Goal: Task Accomplishment & Management: Use online tool/utility

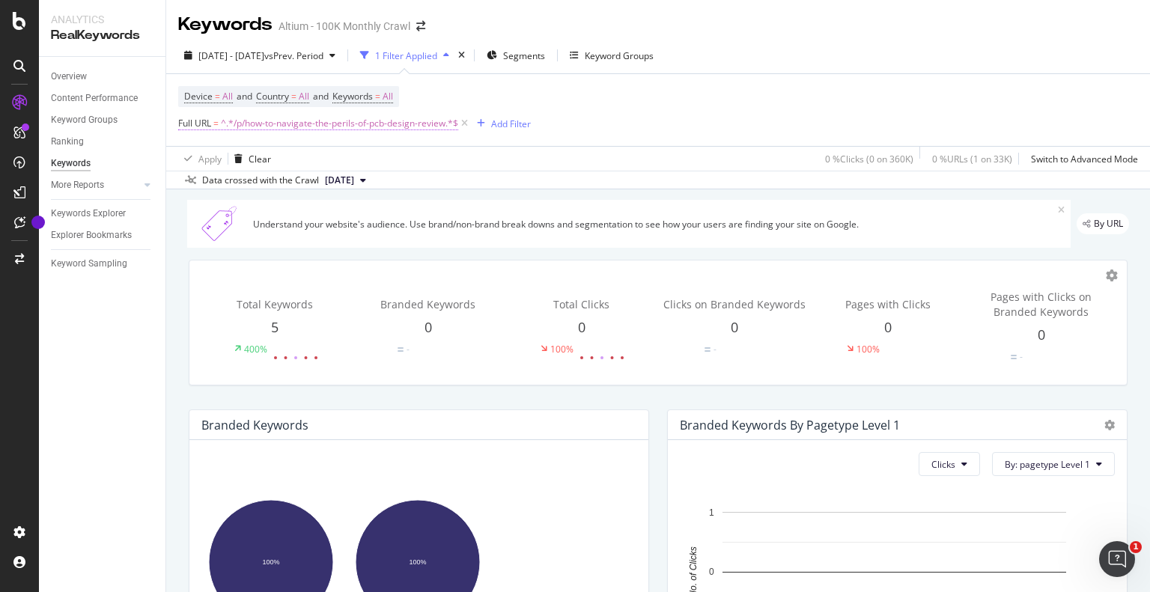
click at [424, 124] on span "^.*/p/how-to-navigate-the-perils-of-pcb-design-review.*$" at bounding box center [339, 123] width 237 height 21
click at [306, 179] on input "/p/how-to-navigate-the-perils-of-pcb-design-review" at bounding box center [262, 186] width 141 height 24
paste input "[URL][DOMAIN_NAME]"
type input "[URL][DOMAIN_NAME]"
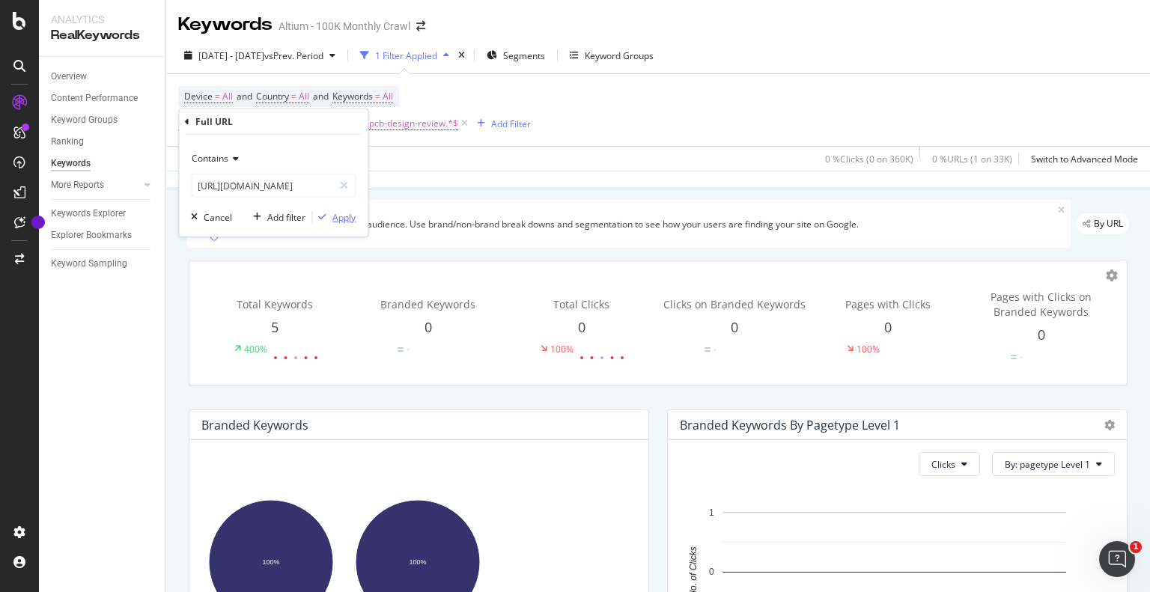
click at [349, 212] on div "Apply" at bounding box center [343, 216] width 23 height 13
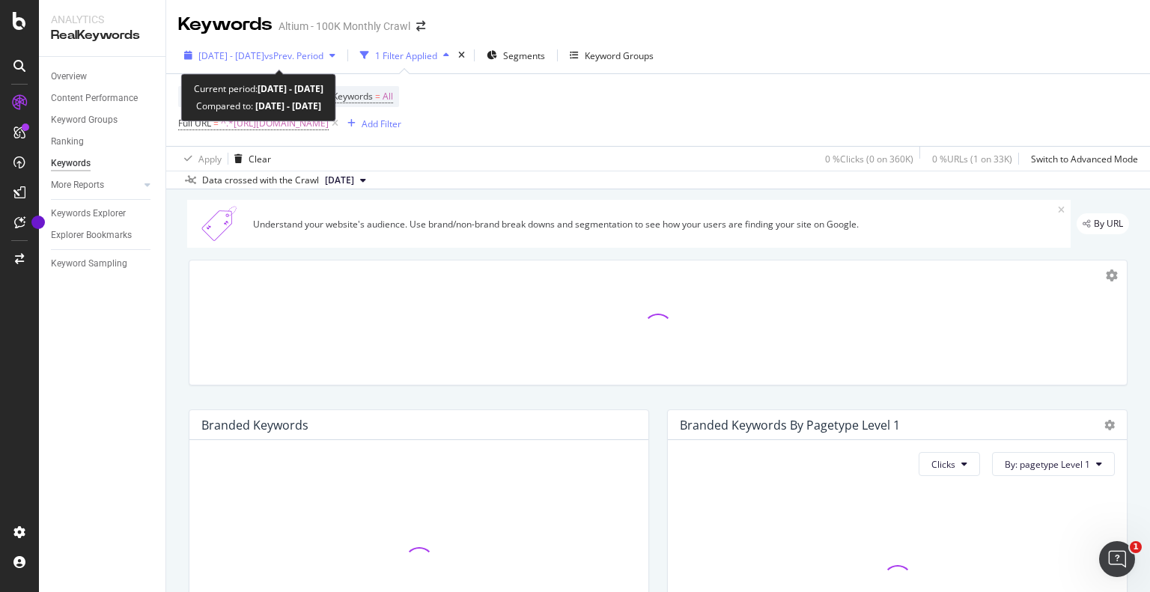
click at [231, 52] on span "[DATE] - [DATE]" at bounding box center [231, 55] width 66 height 13
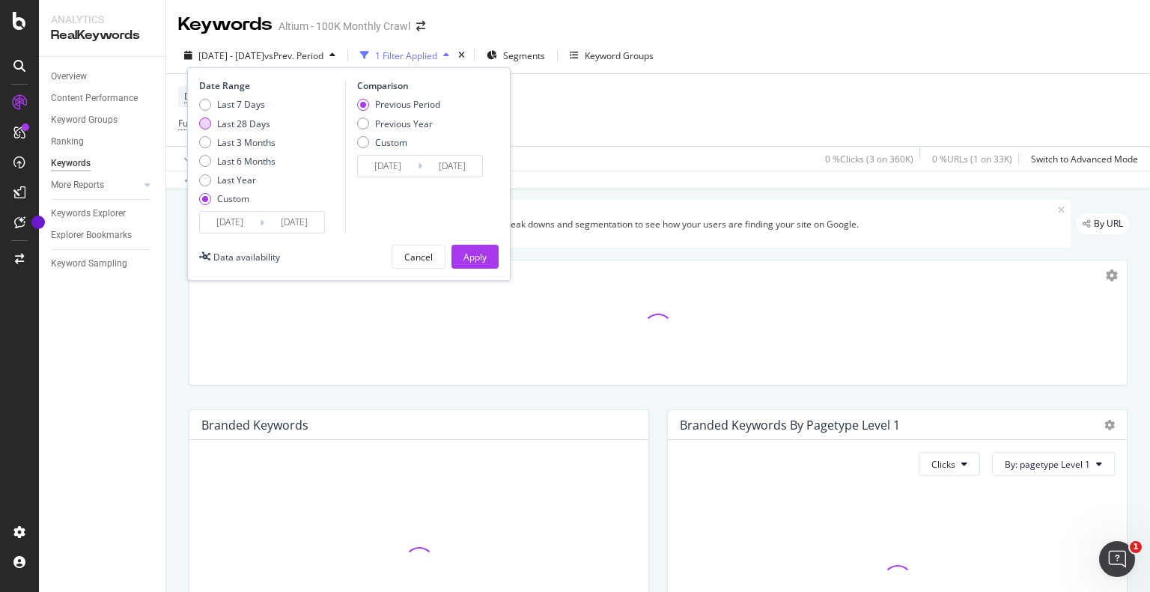
click at [240, 122] on div "Last 28 Days" at bounding box center [243, 124] width 53 height 13
type input "[DATE]"
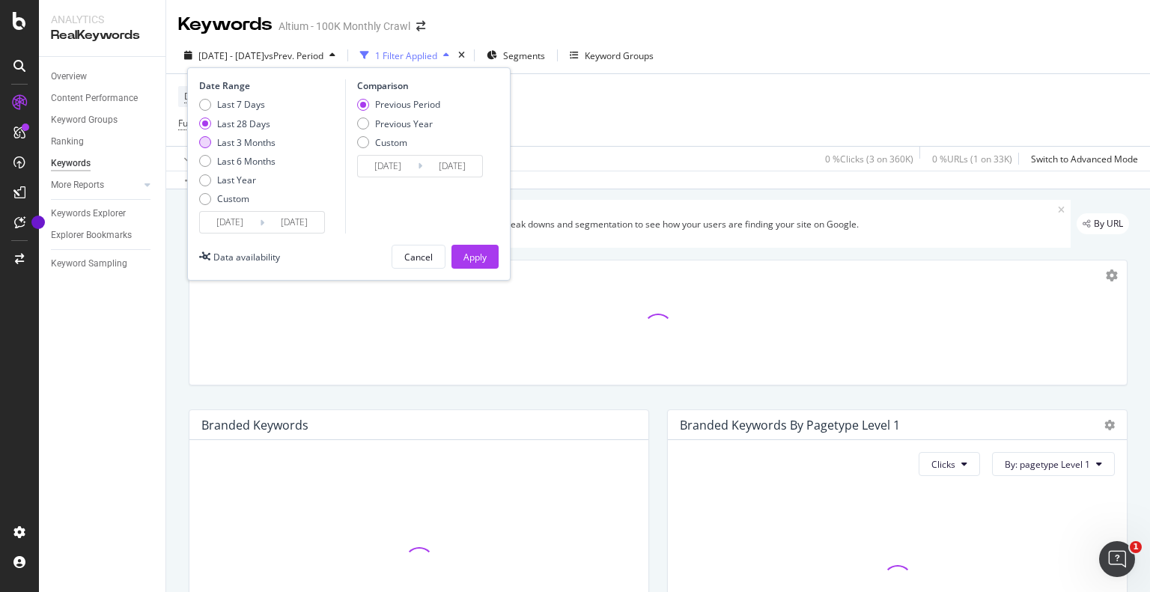
click at [255, 143] on div "Last 3 Months" at bounding box center [246, 142] width 58 height 13
type input "[DATE]"
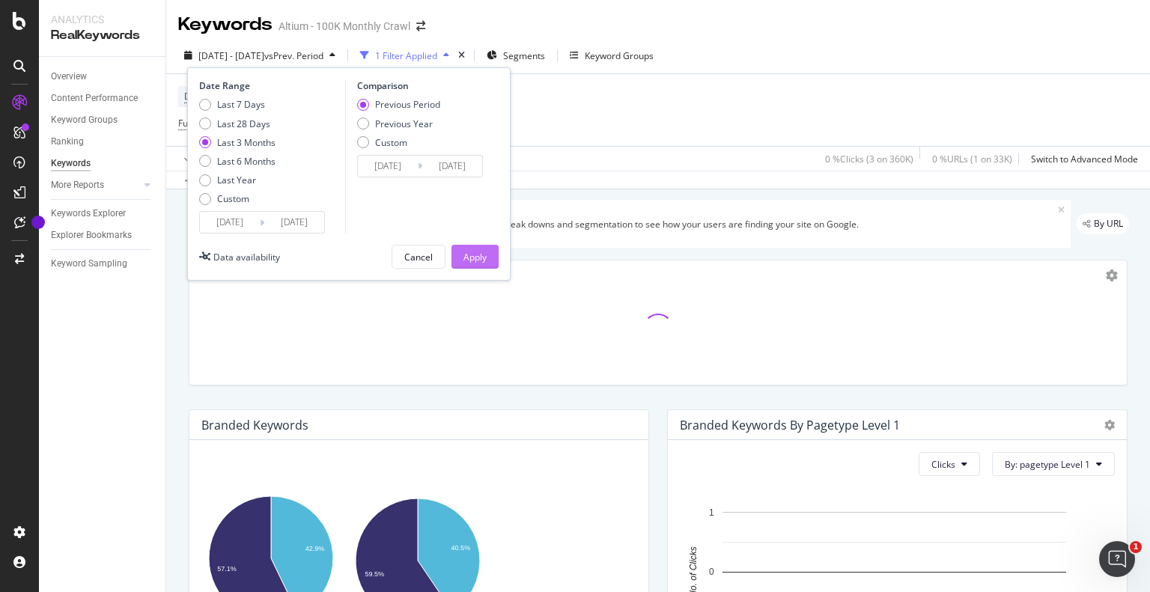
click at [475, 252] on div "Apply" at bounding box center [474, 257] width 23 height 13
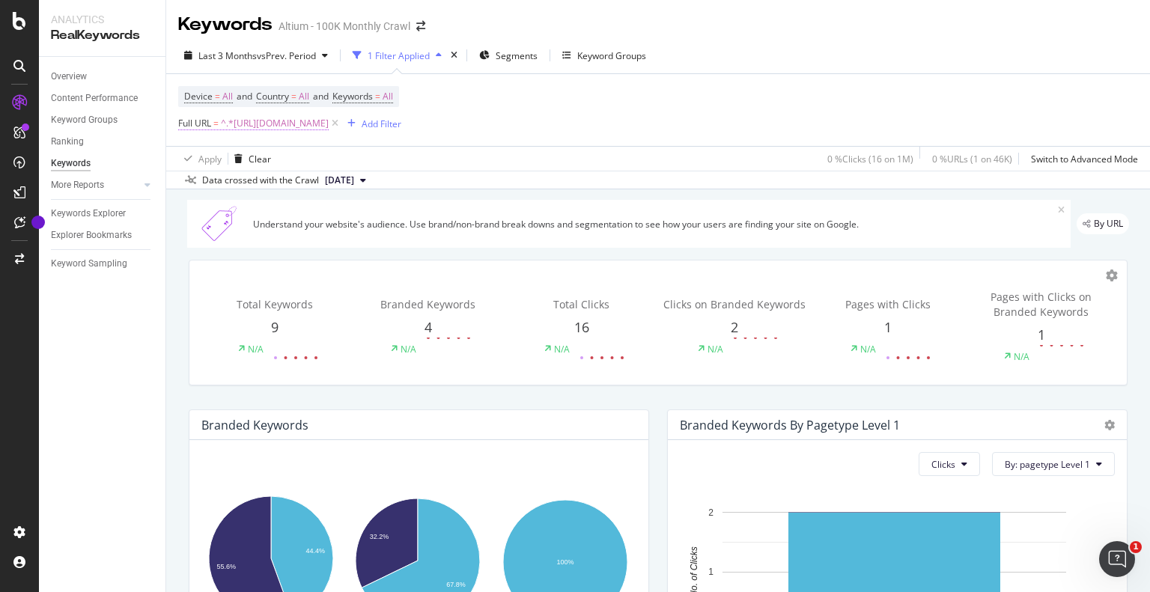
click at [329, 122] on span "^.*[URL][DOMAIN_NAME]" at bounding box center [275, 123] width 108 height 21
click at [280, 186] on input "[URL][DOMAIN_NAME]" at bounding box center [262, 186] width 141 height 24
paste input "compare-commercial-altium-365-vs-altium-365-govcloud"
type input "[URL][DOMAIN_NAME]"
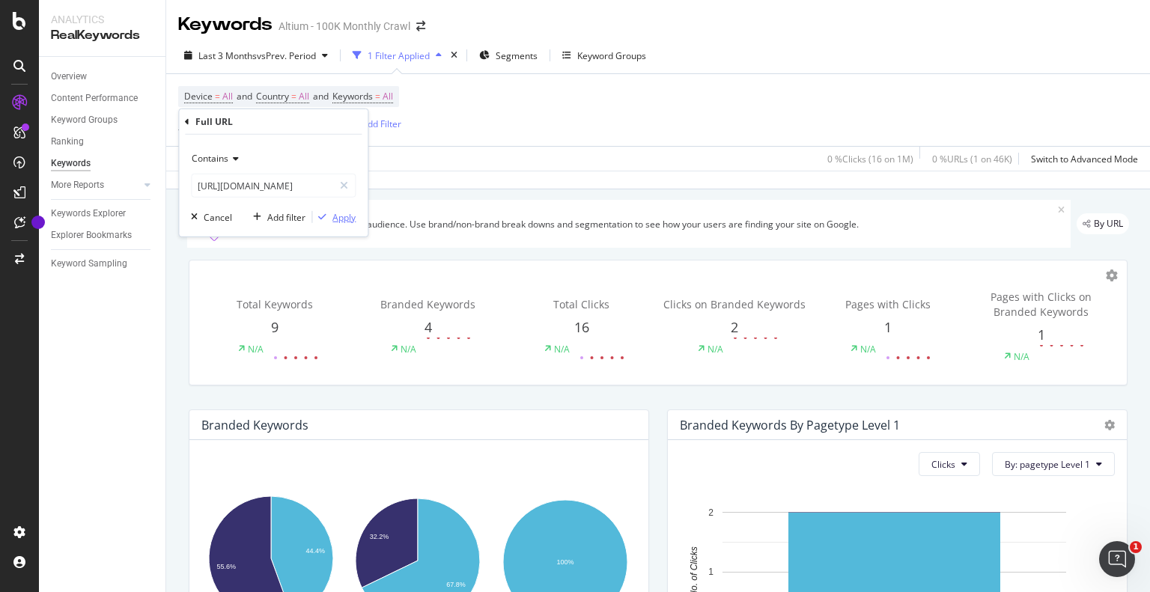
click at [353, 214] on div "Contains [URL][DOMAIN_NAME] Cancel Add filter Apply" at bounding box center [273, 186] width 189 height 102
click at [347, 212] on div "Apply" at bounding box center [343, 216] width 23 height 13
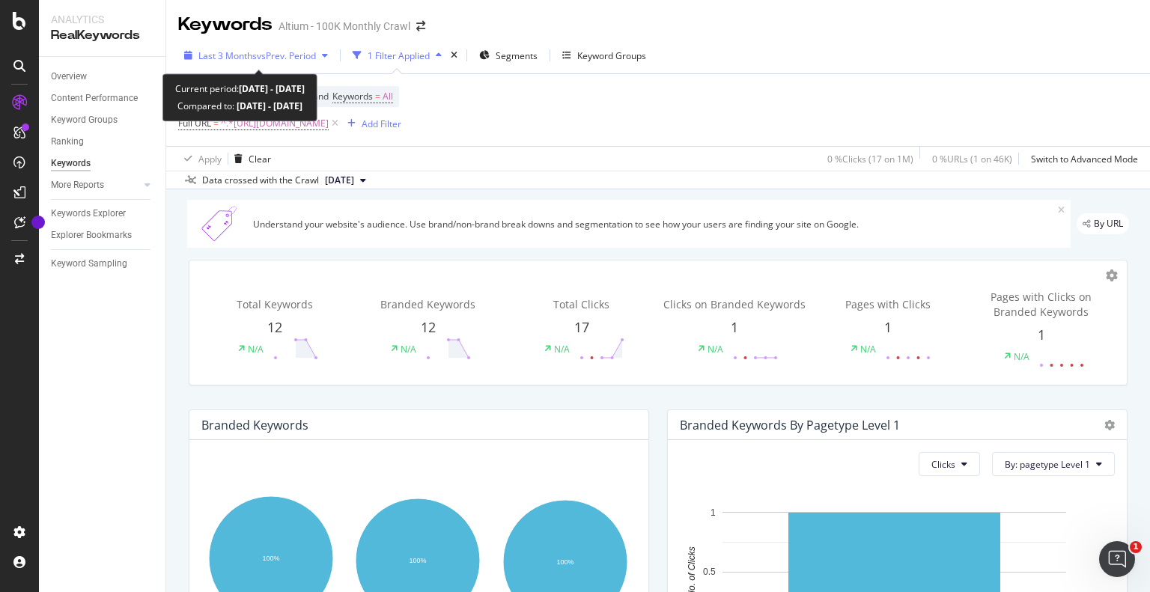
click at [298, 50] on span "vs Prev. Period" at bounding box center [286, 55] width 59 height 13
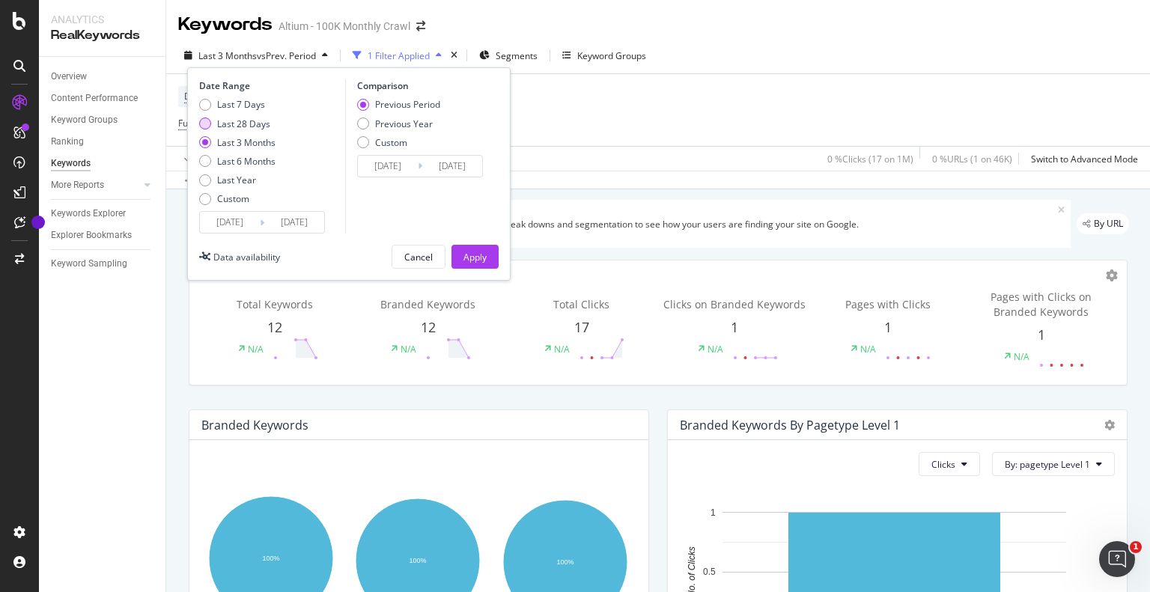
click at [246, 125] on div "Last 28 Days" at bounding box center [243, 124] width 53 height 13
type input "[DATE]"
click at [449, 248] on div "Cancel Apply" at bounding box center [444, 257] width 107 height 24
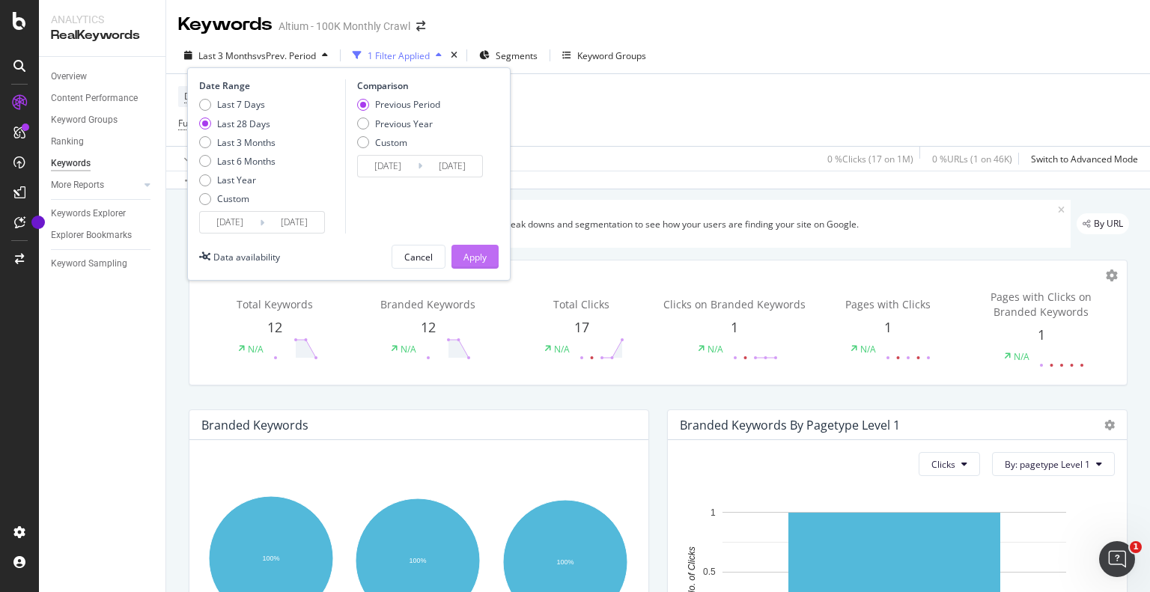
click at [464, 252] on div "Apply" at bounding box center [474, 257] width 23 height 13
